Goal: Find specific page/section: Find specific page/section

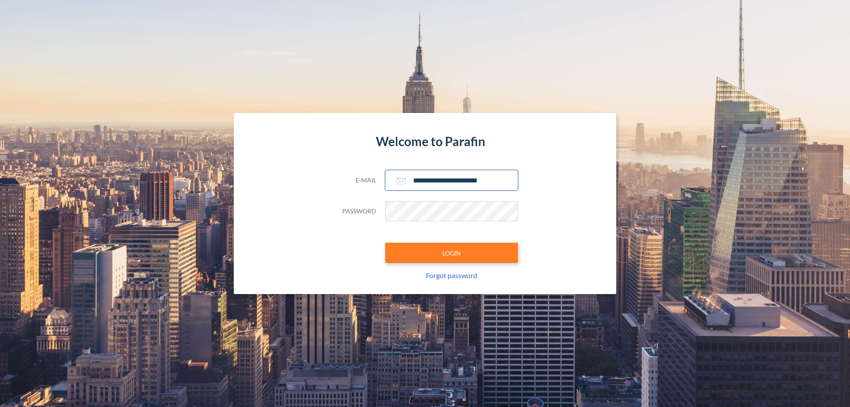
type input "**********"
click at [452, 253] on button "LOGIN" at bounding box center [451, 253] width 133 height 20
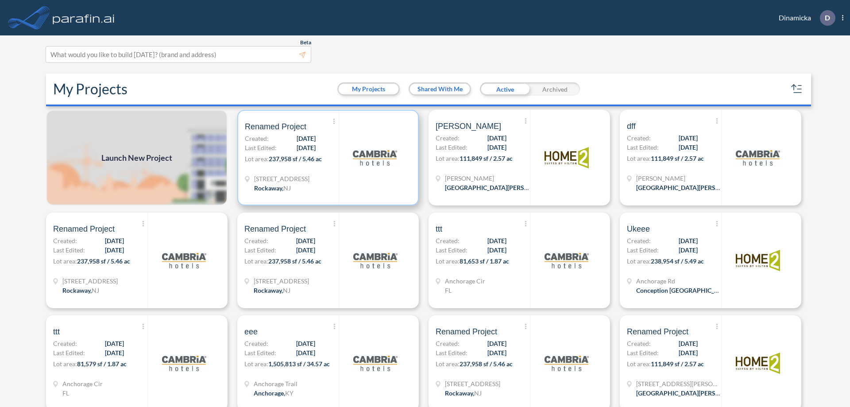
scroll to position [2, 0]
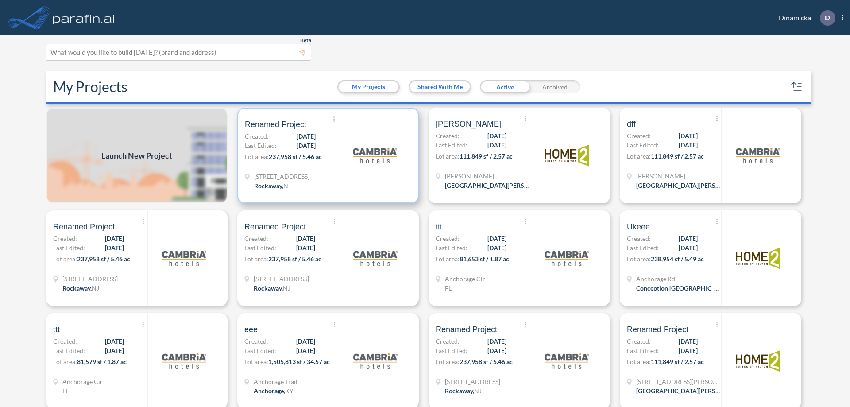
click at [326, 155] on p "Lot area: 237,958 sf / 5.46 ac" at bounding box center [292, 158] width 94 height 13
